Goal: Feedback & Contribution: Contribute content

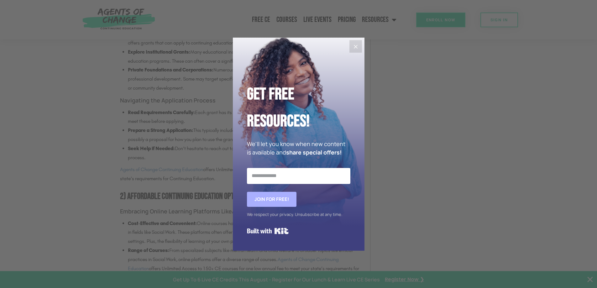
scroll to position [877, 0]
click at [359, 46] on icon "Close" at bounding box center [356, 47] width 8 height 8
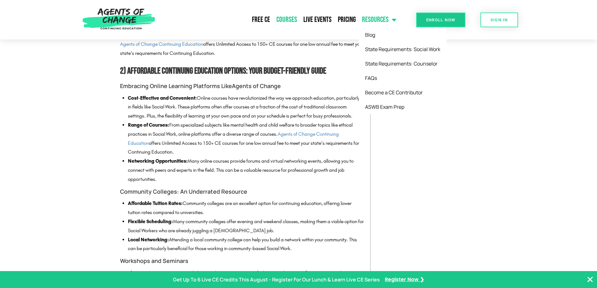
click at [286, 18] on link "Courses" at bounding box center [286, 20] width 27 height 16
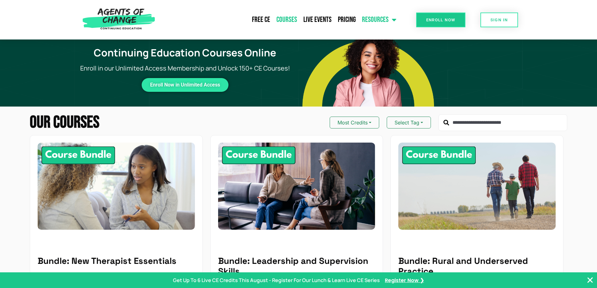
click at [369, 19] on link "Resources" at bounding box center [379, 20] width 41 height 16
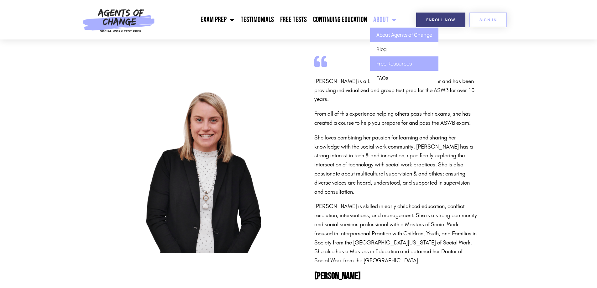
click at [400, 60] on link "Free Resources" at bounding box center [404, 63] width 68 height 14
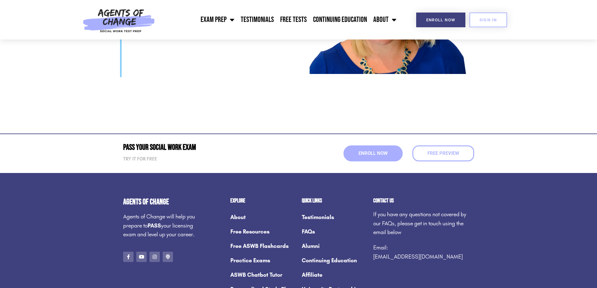
scroll to position [1692, 0]
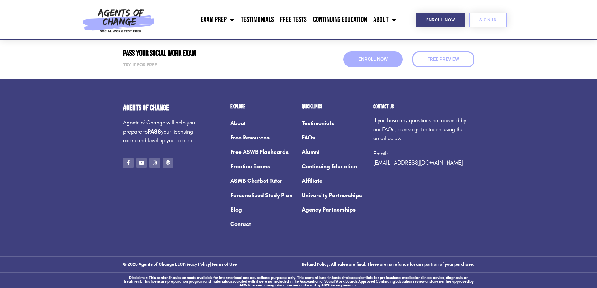
click at [235, 122] on link "About" at bounding box center [262, 123] width 65 height 14
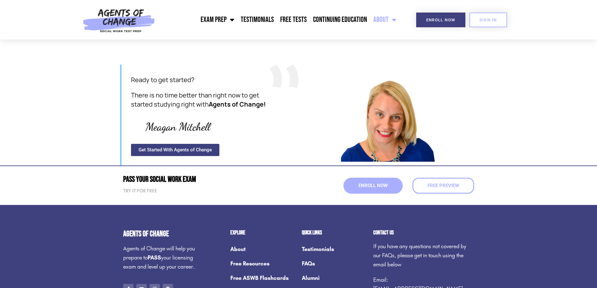
scroll to position [752, 0]
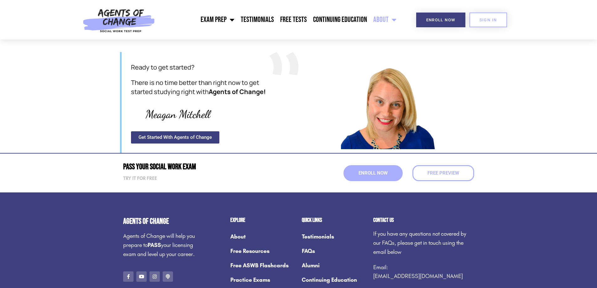
click at [326, 273] on link "Continuing Education" at bounding box center [334, 280] width 65 height 14
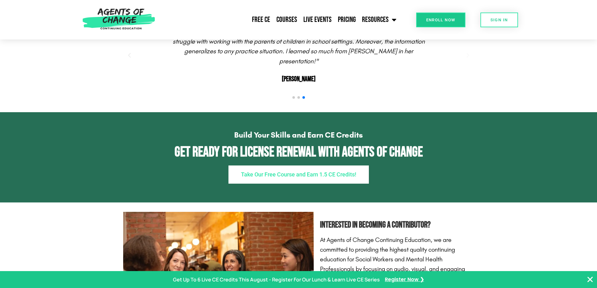
scroll to position [940, 0]
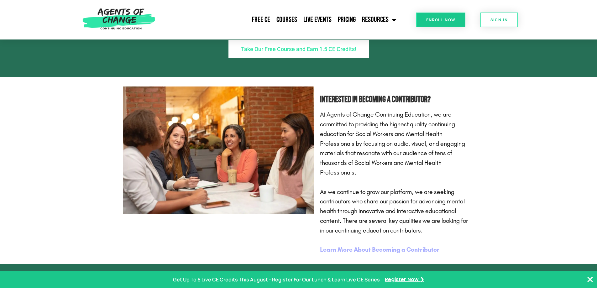
click at [424, 253] on b "Learn More About Becoming a Contributor" at bounding box center [379, 250] width 119 height 8
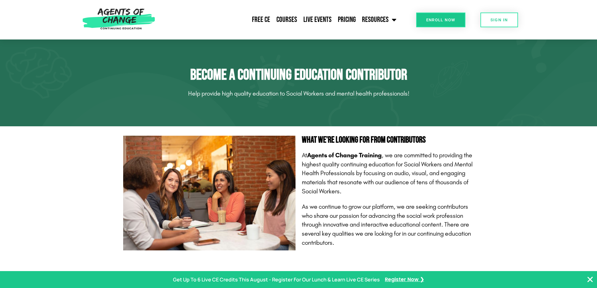
click at [511, 161] on section "What We're Looking For From Contributors At Agents of Change Training , we are …" at bounding box center [298, 195] width 597 height 124
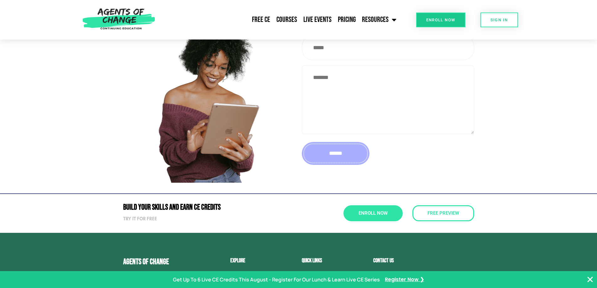
scroll to position [1034, 0]
